Goal: Information Seeking & Learning: Learn about a topic

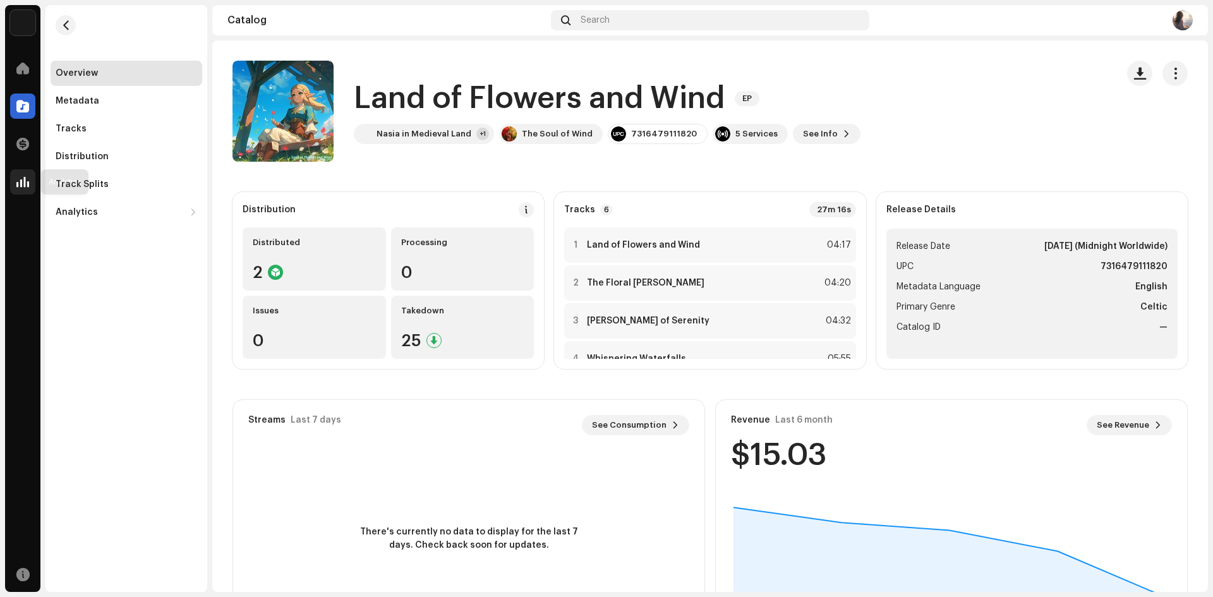
click at [15, 177] on div at bounding box center [22, 181] width 25 height 25
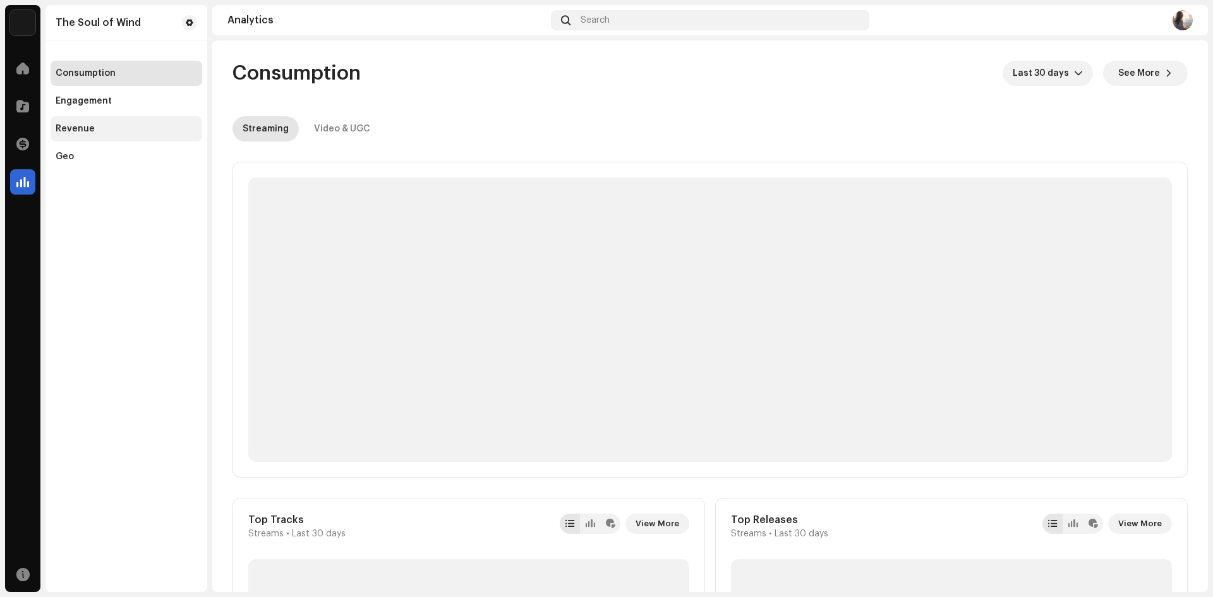
click at [77, 121] on div "Revenue" at bounding box center [127, 128] width 152 height 25
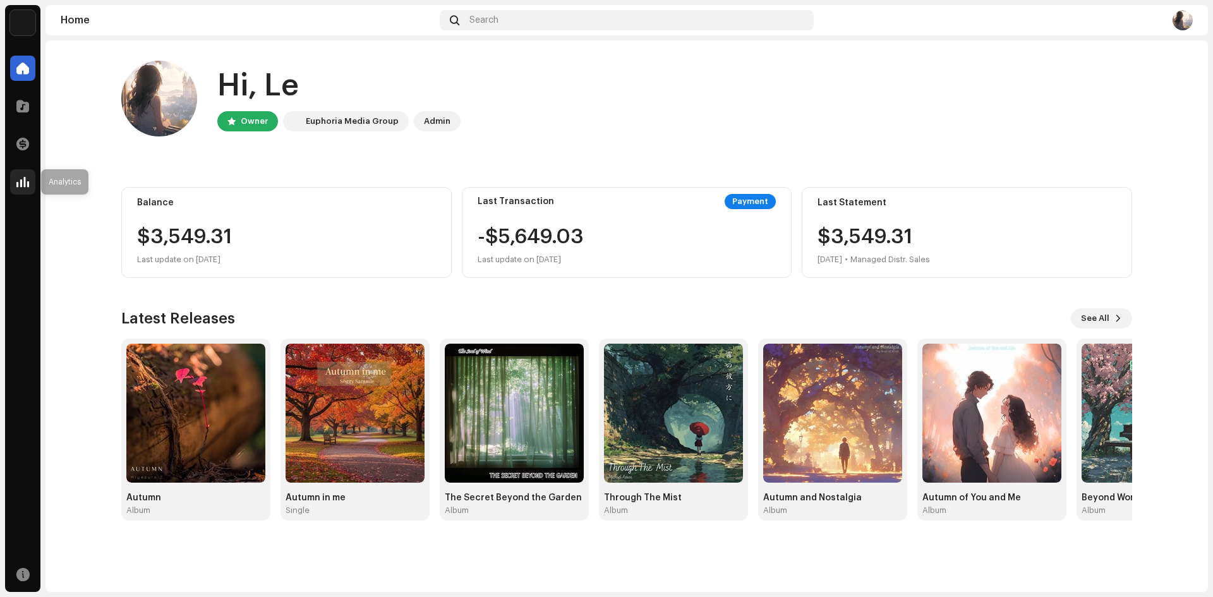
click at [28, 182] on span at bounding box center [22, 182] width 13 height 10
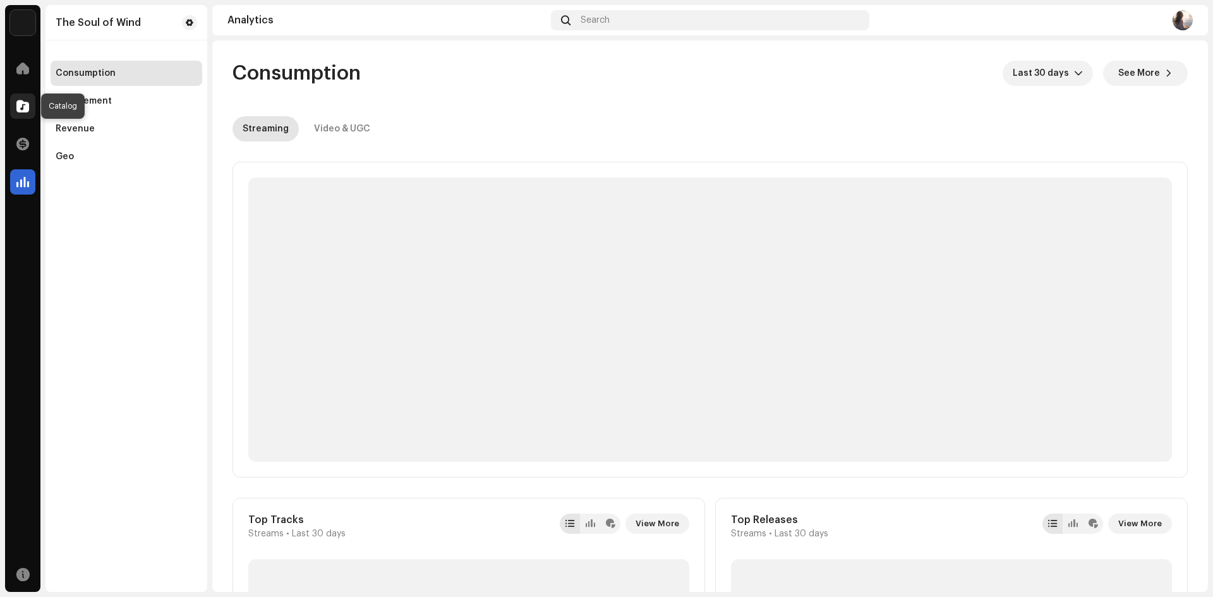
click at [25, 111] on span at bounding box center [22, 106] width 13 height 10
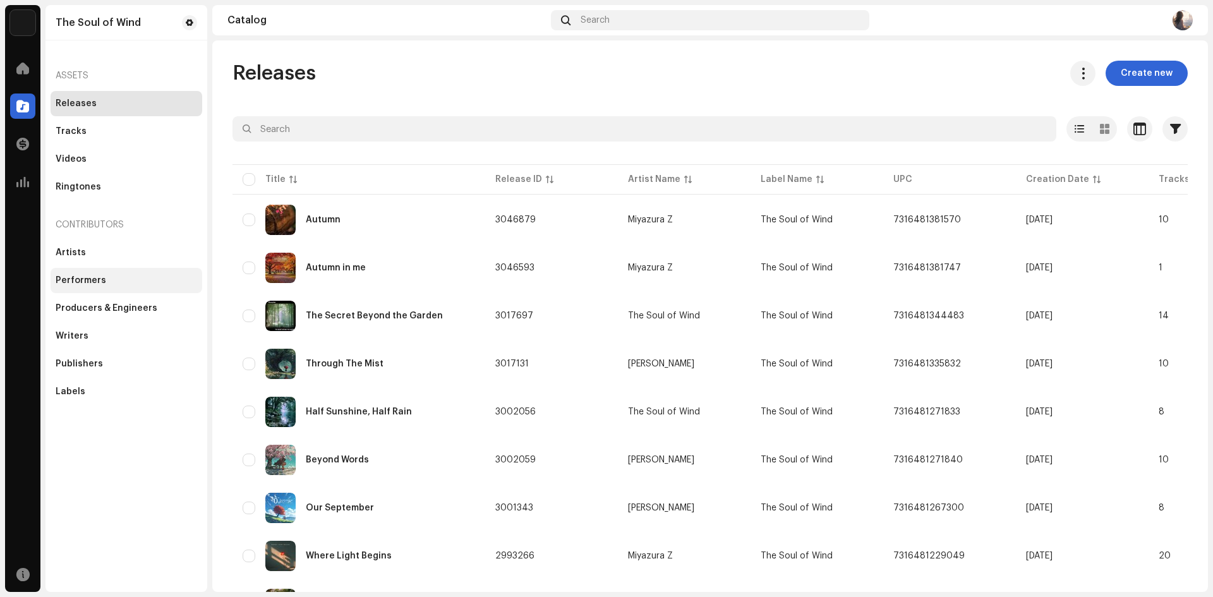
click at [105, 270] on div "Performers" at bounding box center [127, 280] width 152 height 25
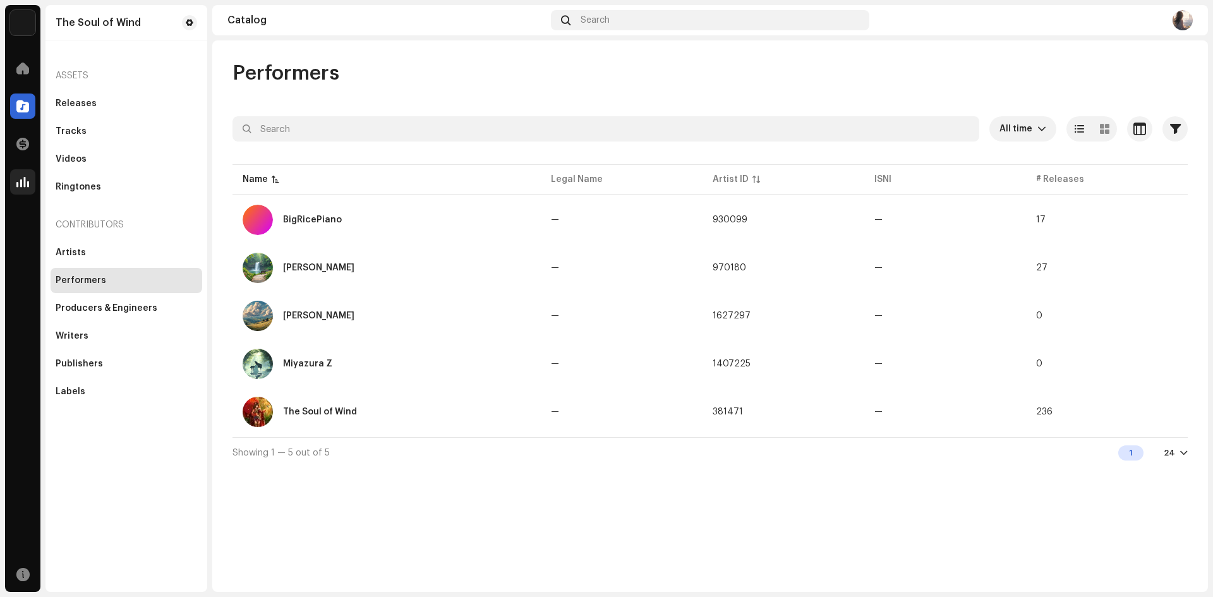
click at [16, 174] on div at bounding box center [22, 181] width 25 height 25
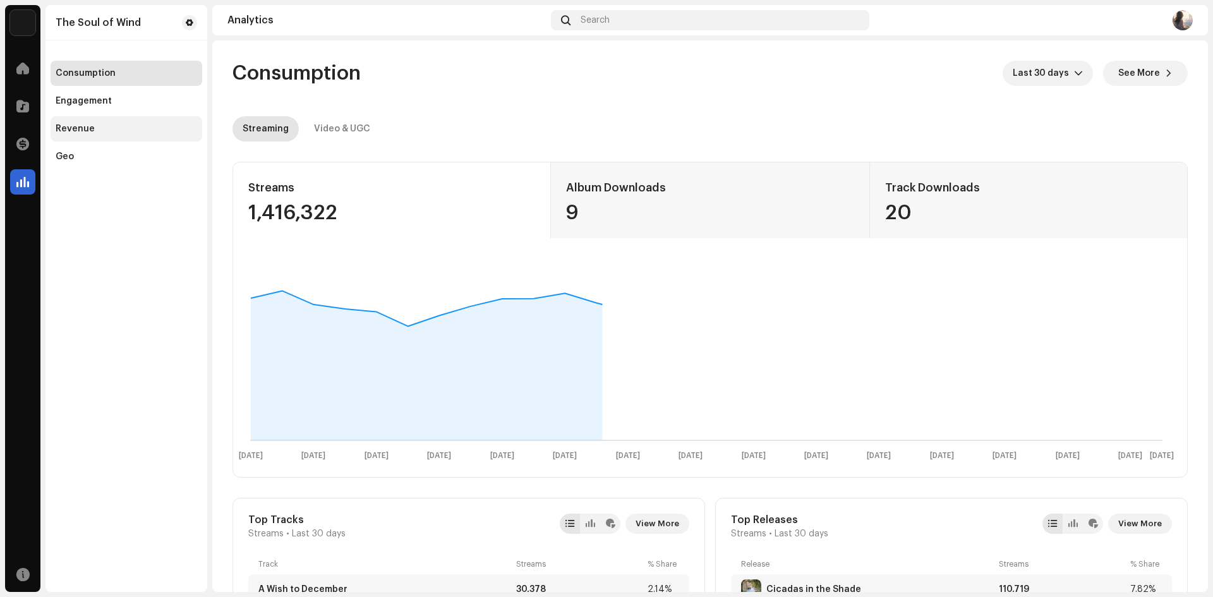
click at [93, 134] on div "Revenue" at bounding box center [127, 128] width 152 height 25
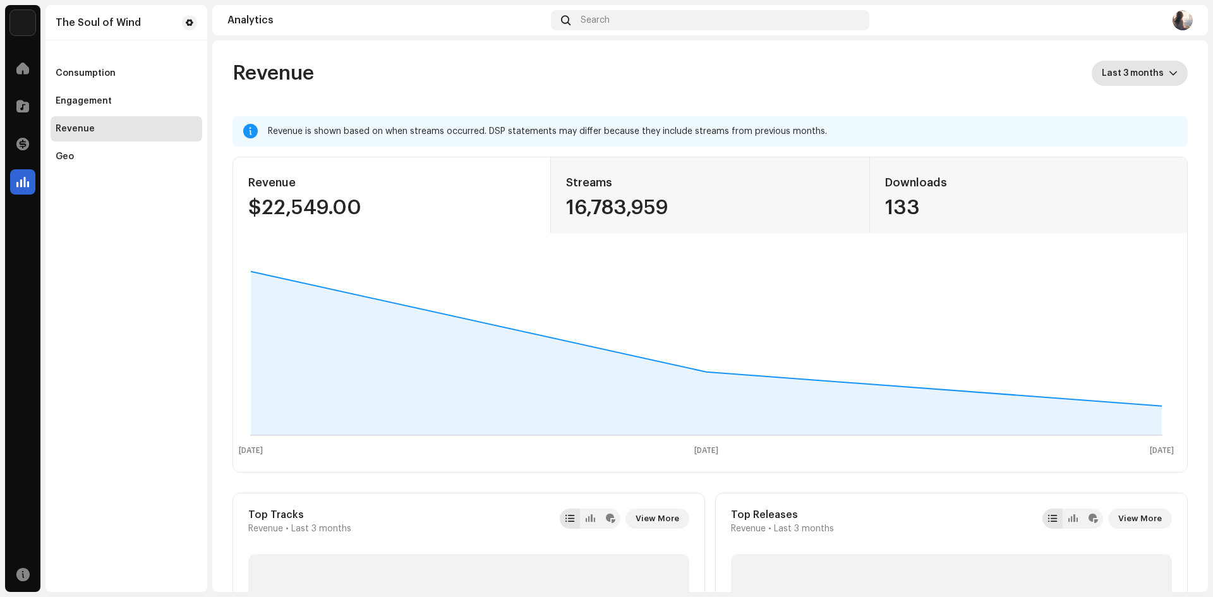
click at [1121, 70] on span "Last 3 months" at bounding box center [1135, 73] width 67 height 25
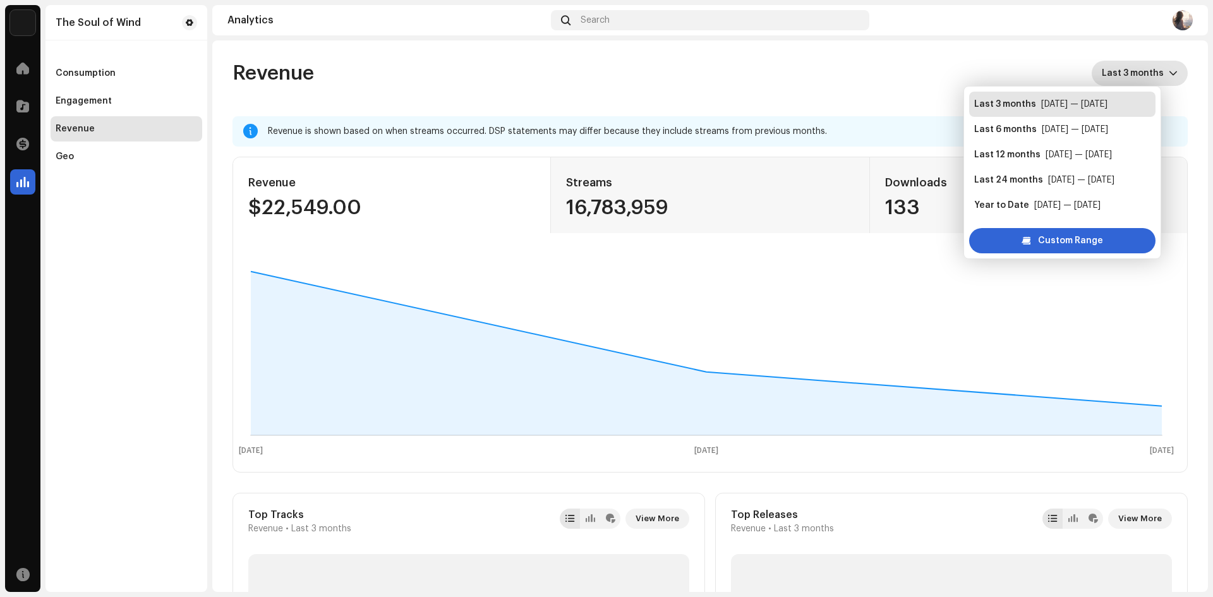
scroll to position [20, 0]
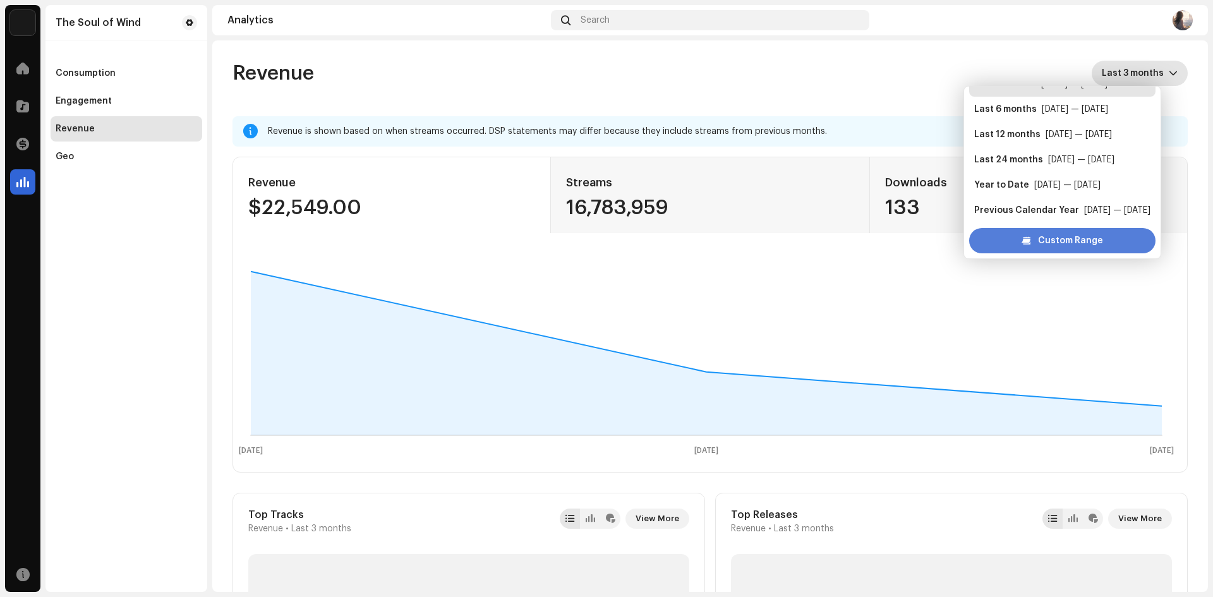
click at [1068, 239] on span "Custom Range" at bounding box center [1070, 240] width 65 height 25
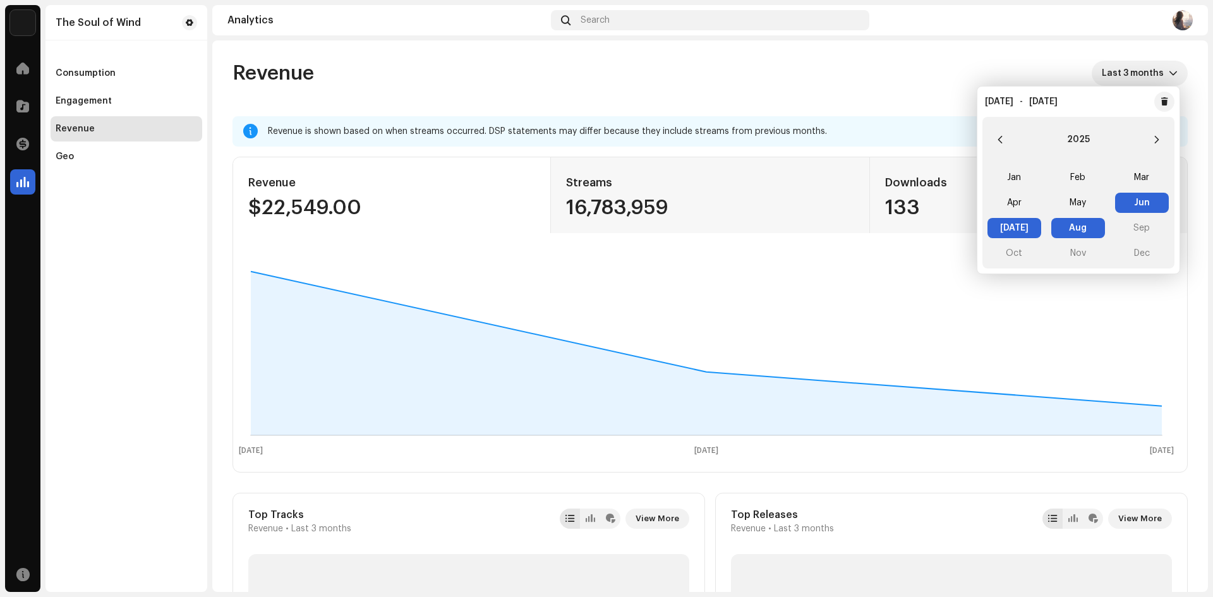
click at [1077, 227] on span "Aug Aug" at bounding box center [1078, 228] width 54 height 20
click at [843, 88] on re-o-revenue-dashboard-header "Revenue Aug 2025 — Aug 2025" at bounding box center [710, 78] width 955 height 76
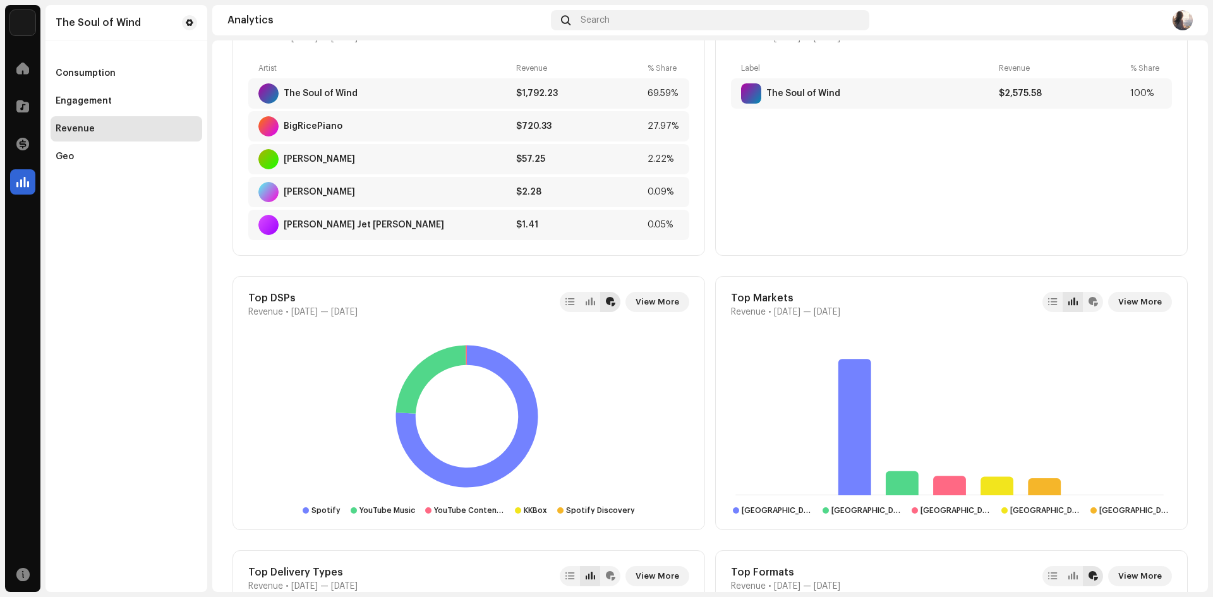
scroll to position [632, 0]
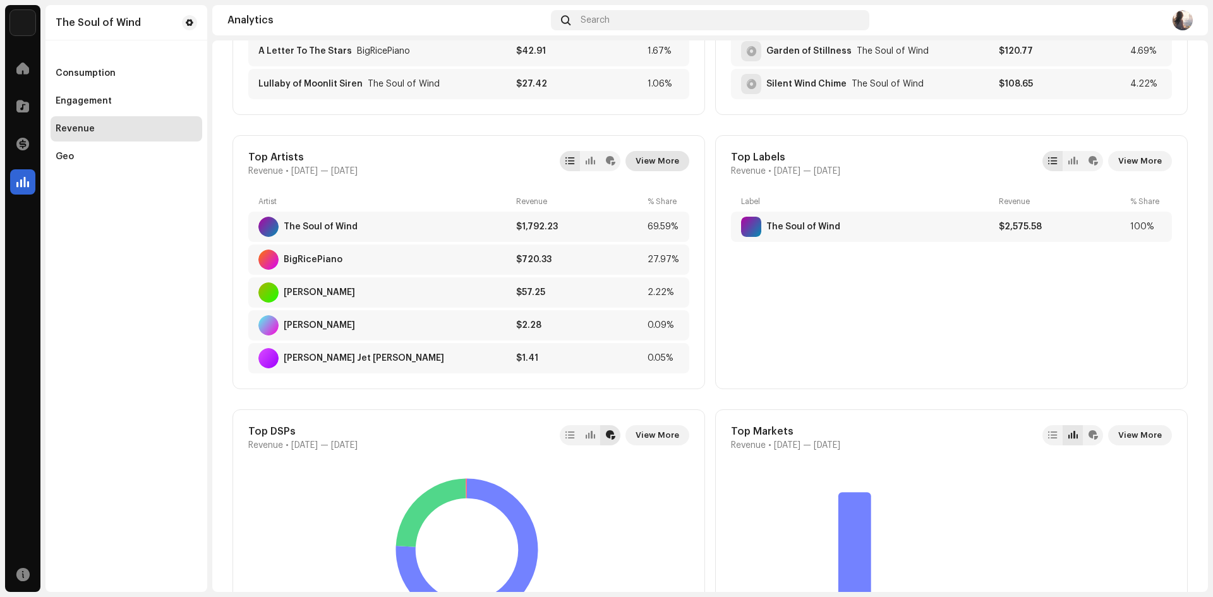
click at [670, 158] on span "View More" at bounding box center [658, 160] width 44 height 25
